Goal: Task Accomplishment & Management: Manage account settings

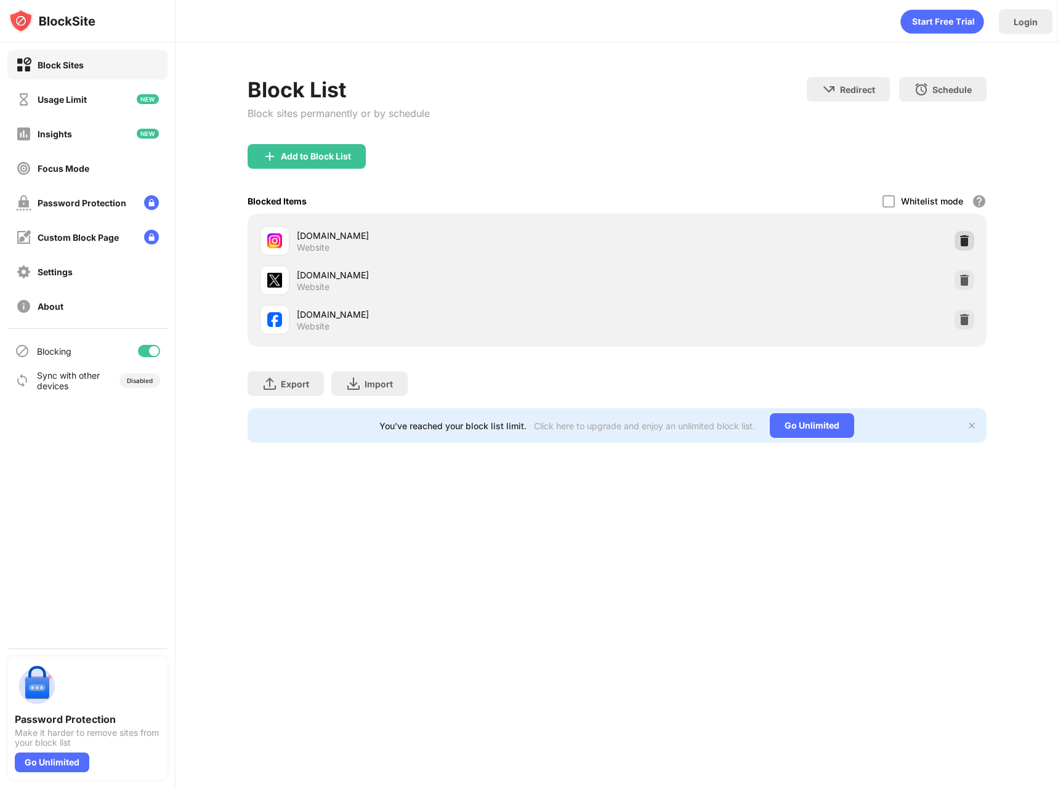
drag, startPoint x: 966, startPoint y: 245, endPoint x: 779, endPoint y: 176, distance: 199.7
click at [966, 245] on img at bounding box center [964, 241] width 12 height 12
click at [970, 281] on img at bounding box center [964, 280] width 12 height 12
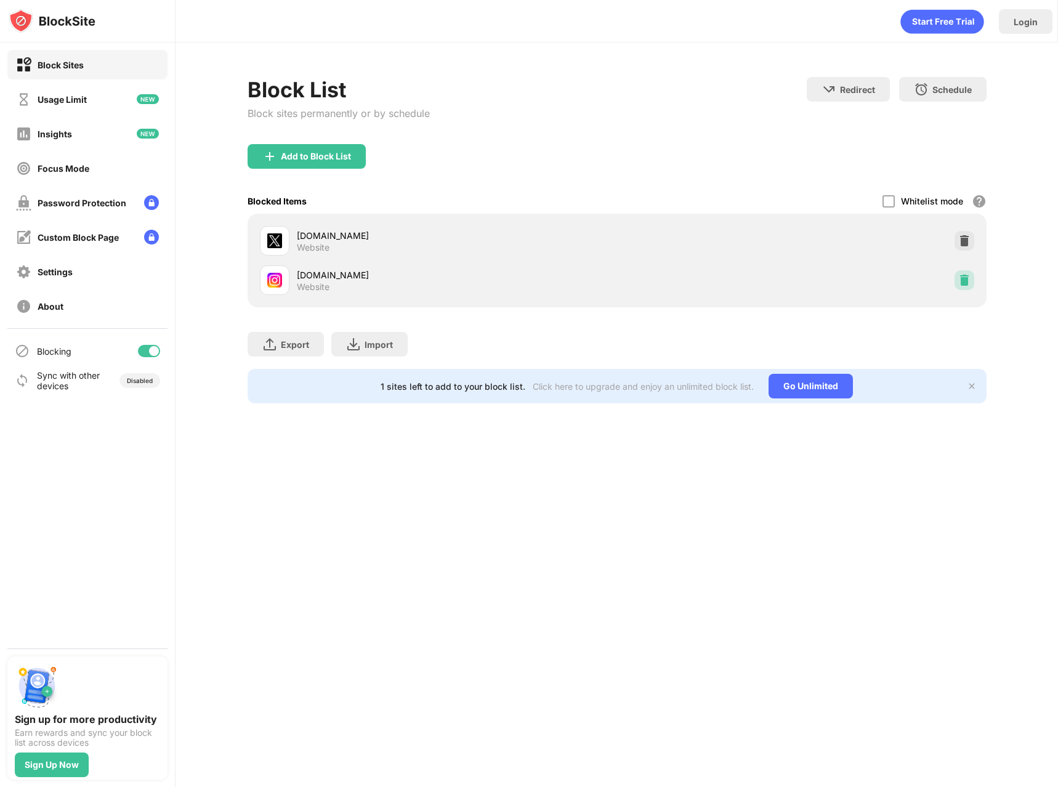
click at [961, 280] on img at bounding box center [964, 280] width 12 height 12
click at [960, 280] on img at bounding box center [964, 280] width 12 height 12
